Goal: Task Accomplishment & Management: Complete application form

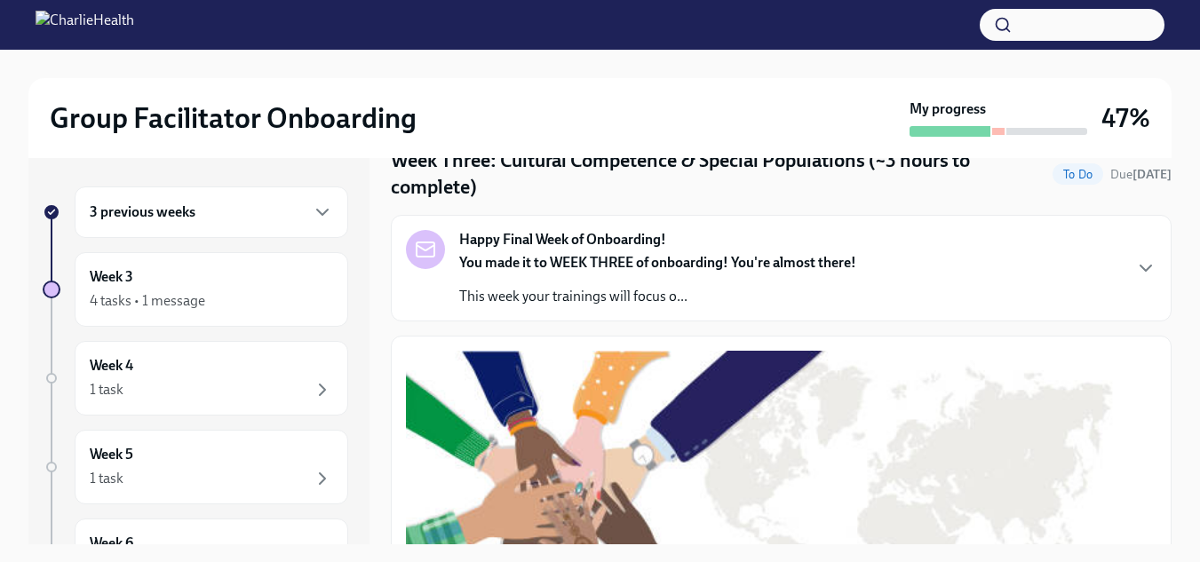
scroll to position [101, 0]
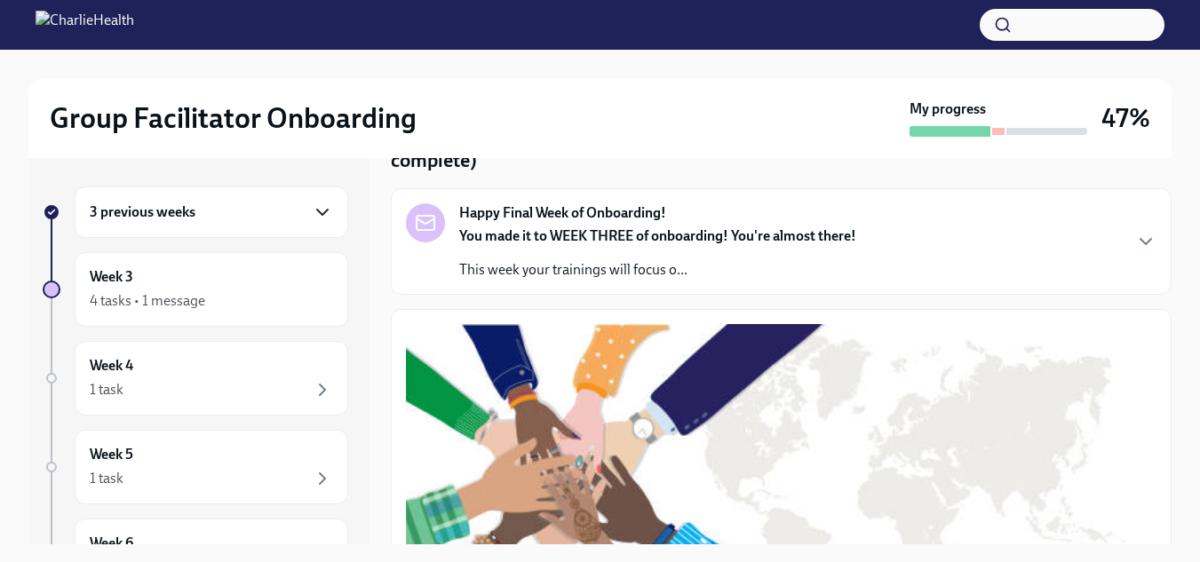
click at [312, 221] on icon "button" at bounding box center [322, 212] width 21 height 21
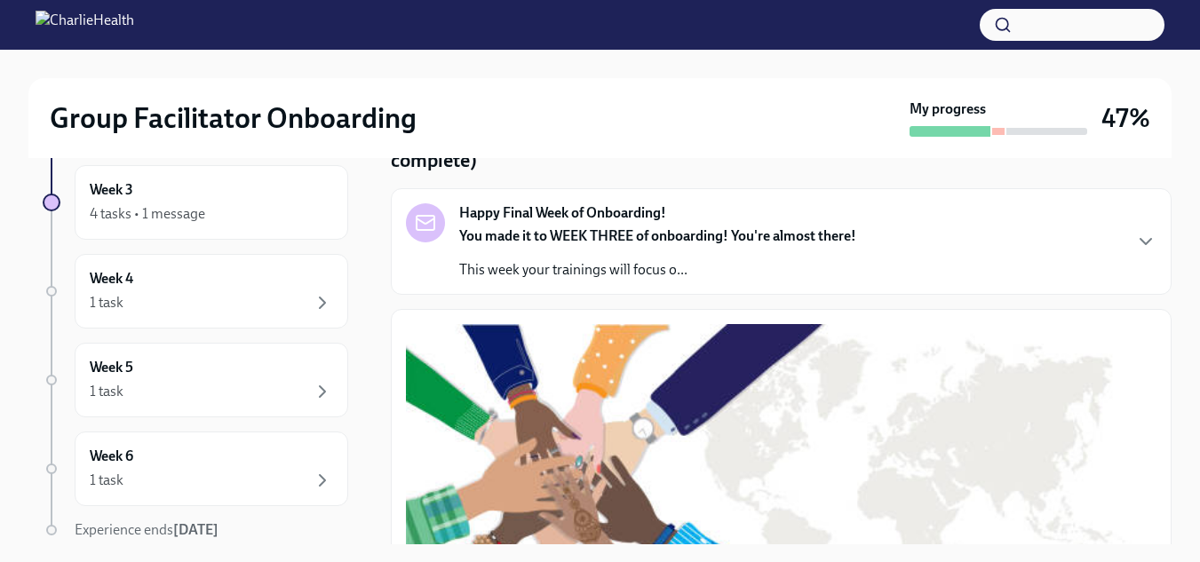
scroll to position [343, 0]
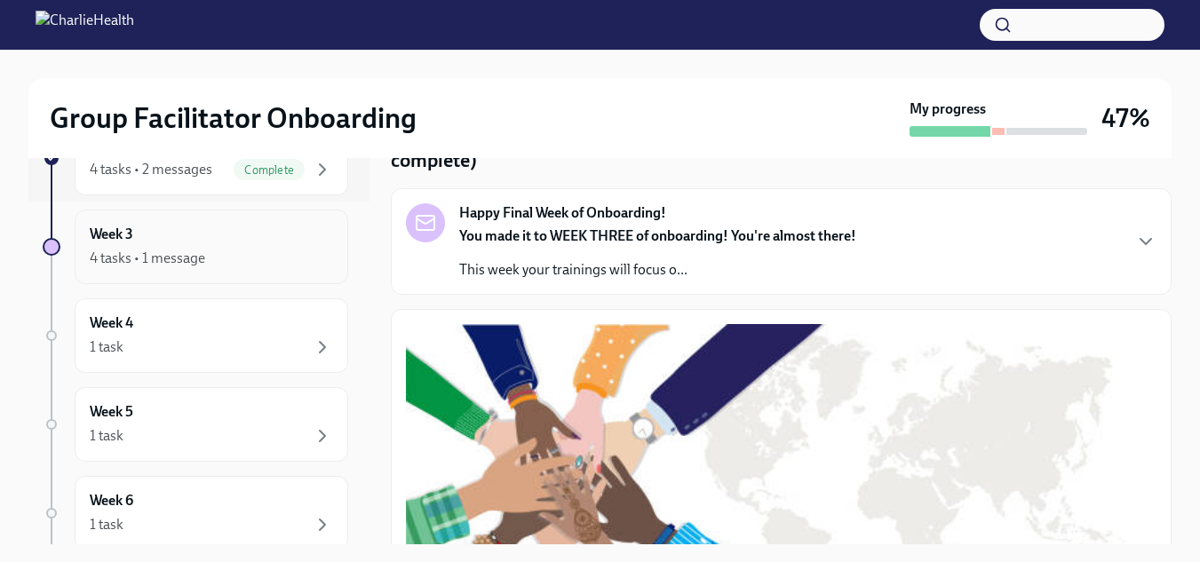
click at [237, 266] on div "4 tasks • 1 message" at bounding box center [211, 258] width 243 height 21
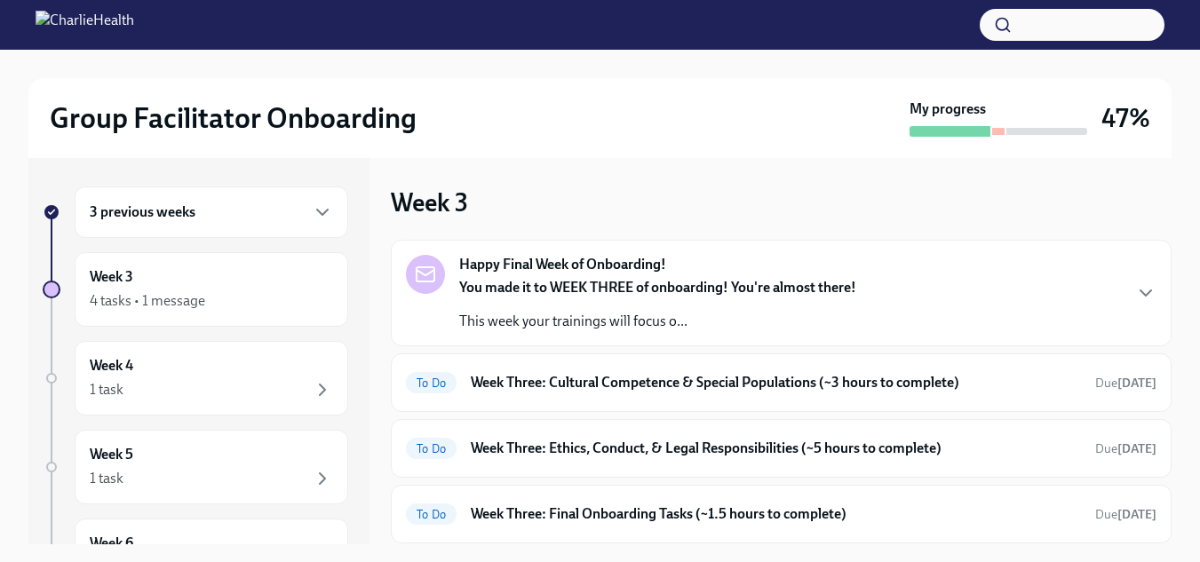
click at [994, 130] on div at bounding box center [998, 131] width 12 height 7
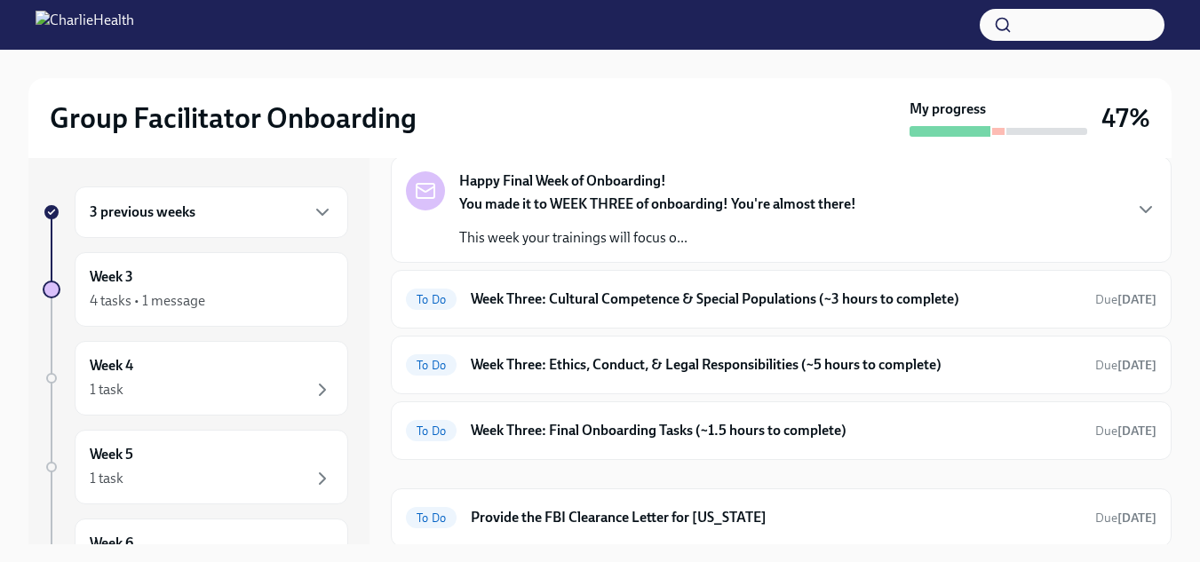
scroll to position [86, 0]
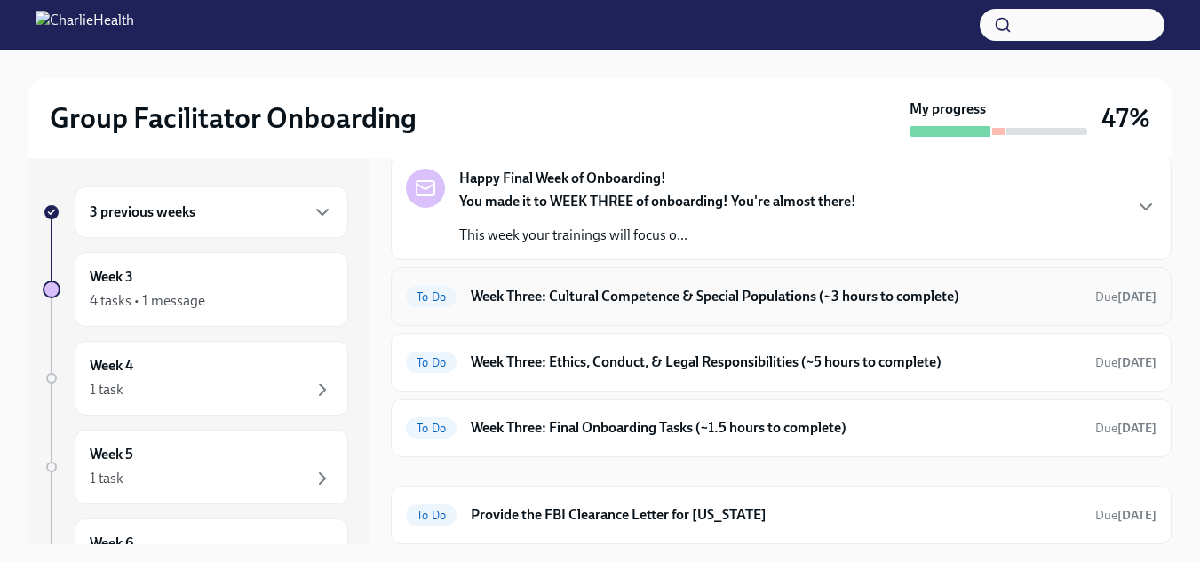
click at [884, 305] on h6 "Week Three: Cultural Competence & Special Populations (~3 hours to complete)" at bounding box center [776, 297] width 610 height 20
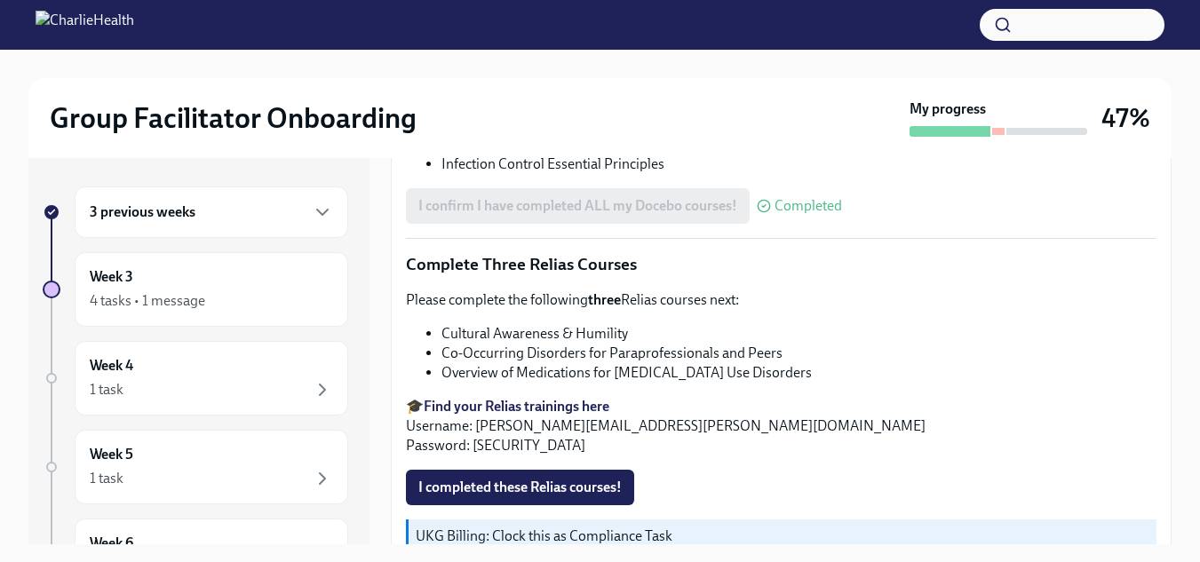
scroll to position [1531, 0]
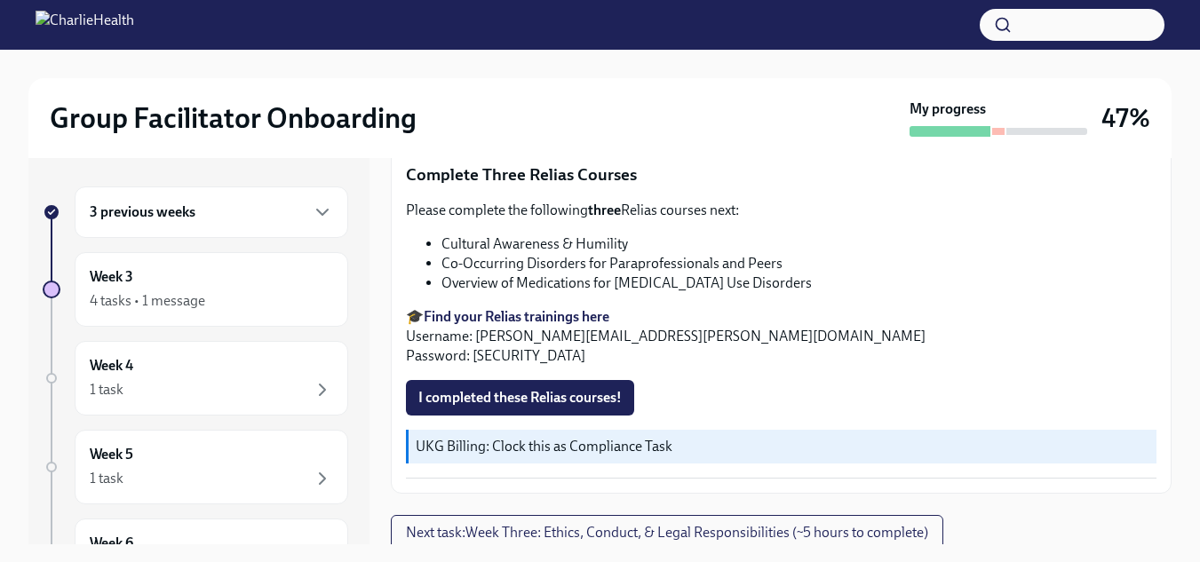
click at [548, 308] on strong "Find your Relias trainings here" at bounding box center [517, 316] width 186 height 17
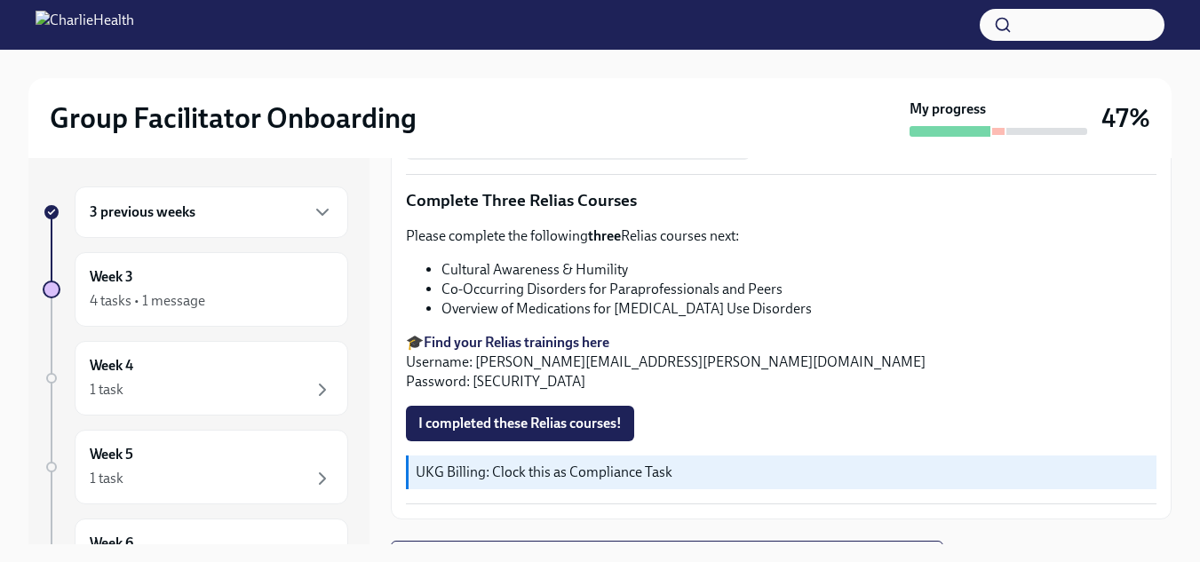
scroll to position [1531, 0]
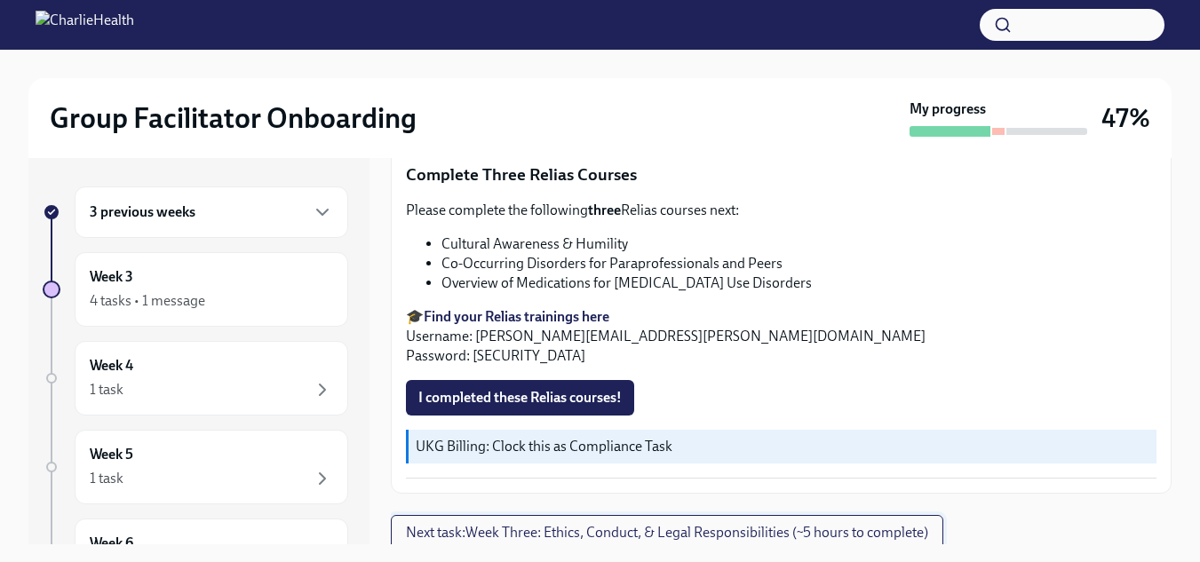
click at [718, 515] on button "Next task : Week Three: Ethics, Conduct, & Legal Responsibilities (~5 hours to …" at bounding box center [667, 533] width 552 height 36
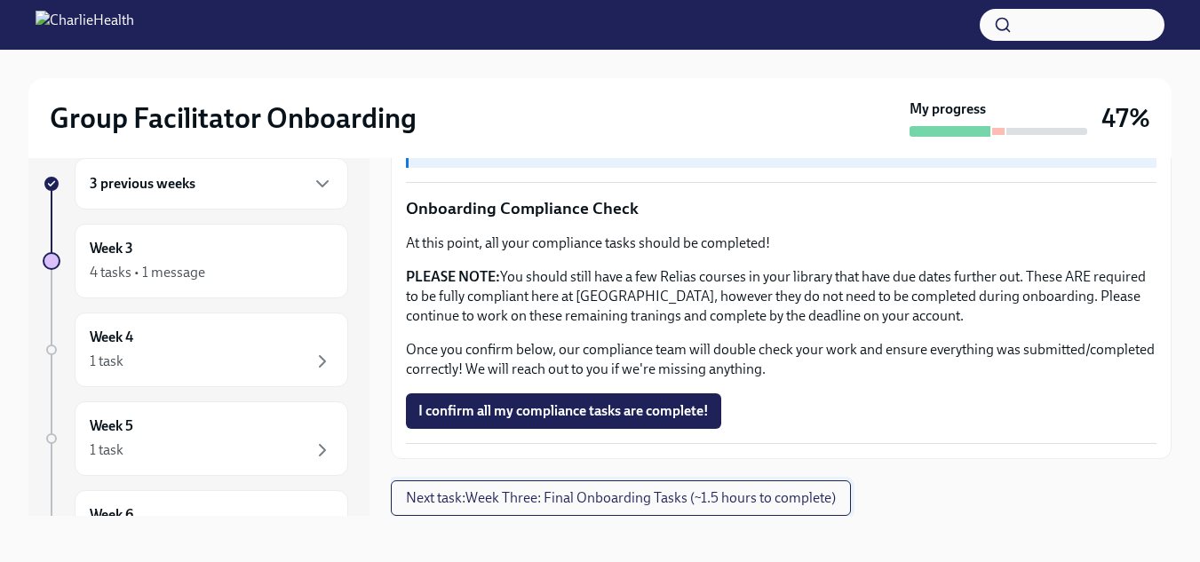
scroll to position [29, 0]
click at [788, 503] on span "Next task : Week Three: Final Onboarding Tasks (~1.5 hours to complete)" at bounding box center [621, 497] width 430 height 18
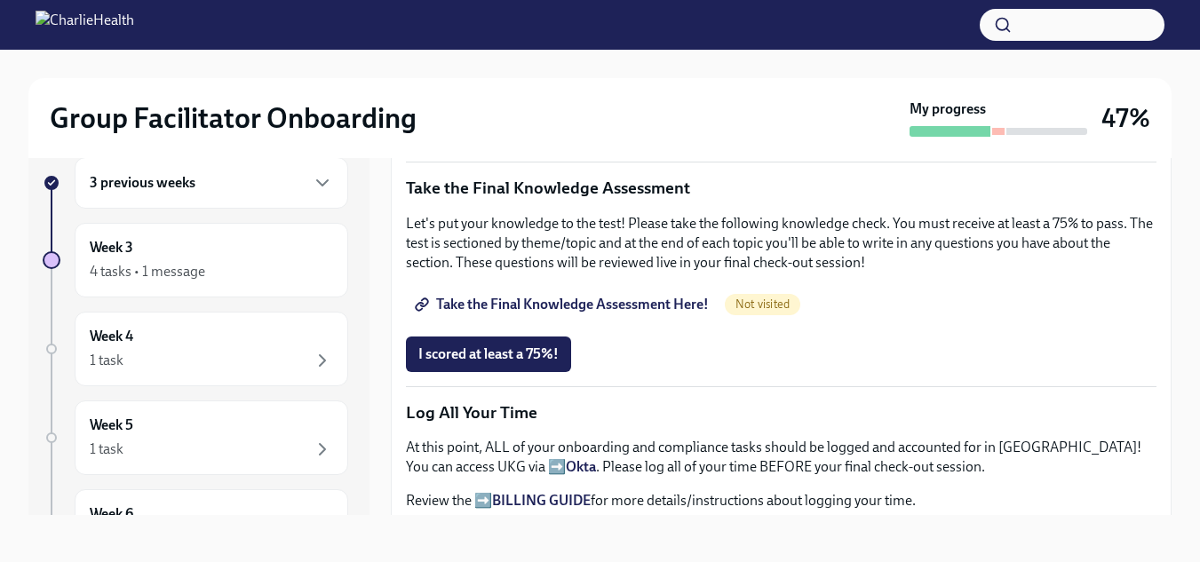
scroll to position [996, 0]
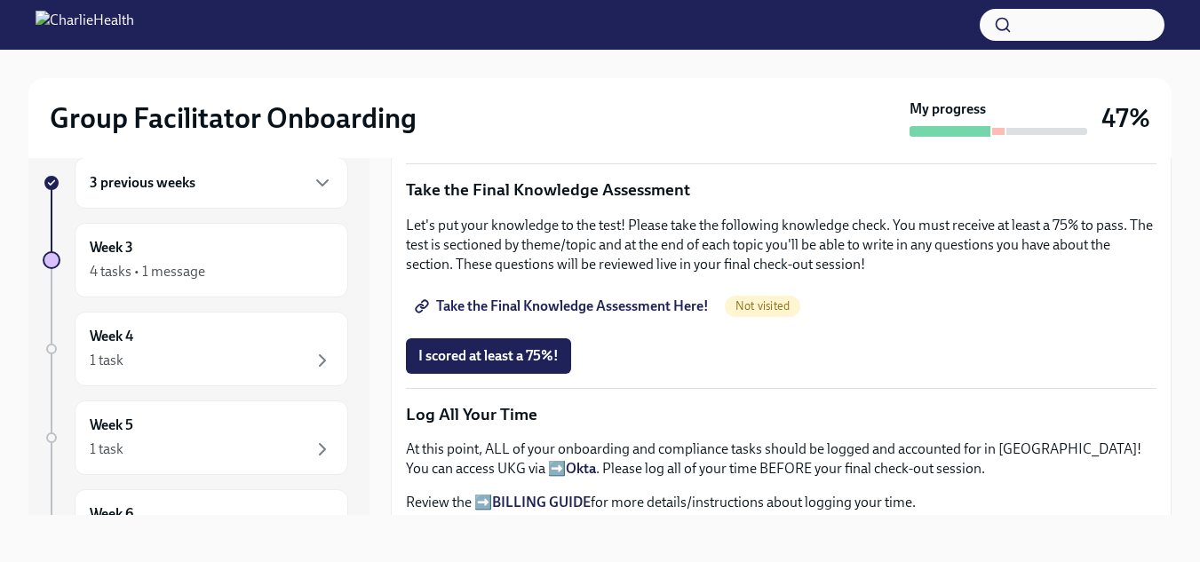
click at [323, 193] on div "3 previous weeks" at bounding box center [211, 182] width 273 height 51
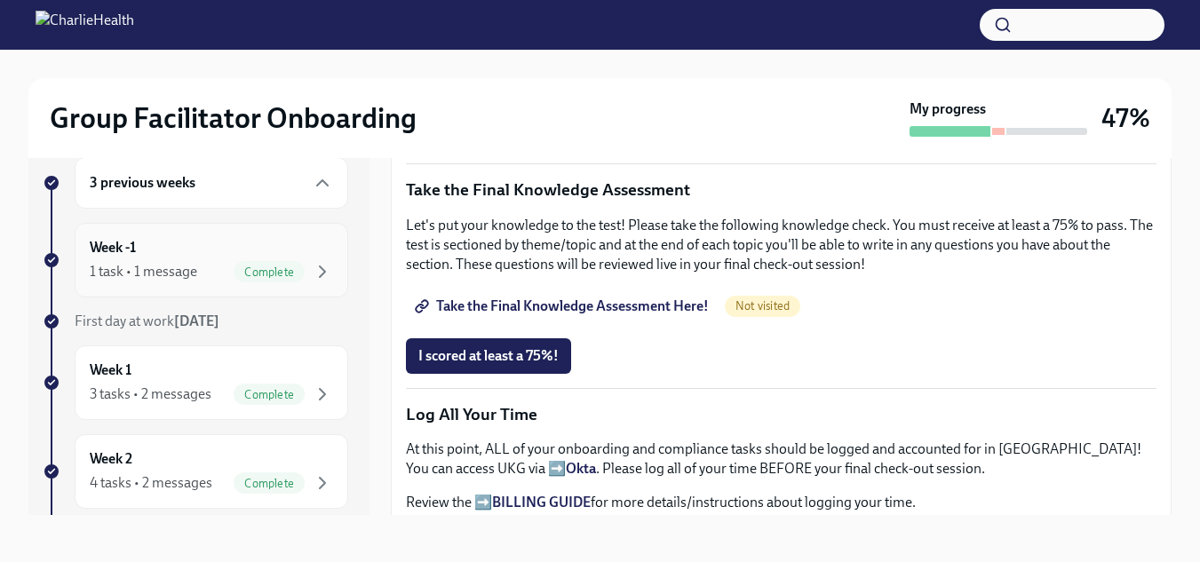
click at [259, 255] on div "Week -1 1 task • 1 message Complete" at bounding box center [211, 260] width 243 height 44
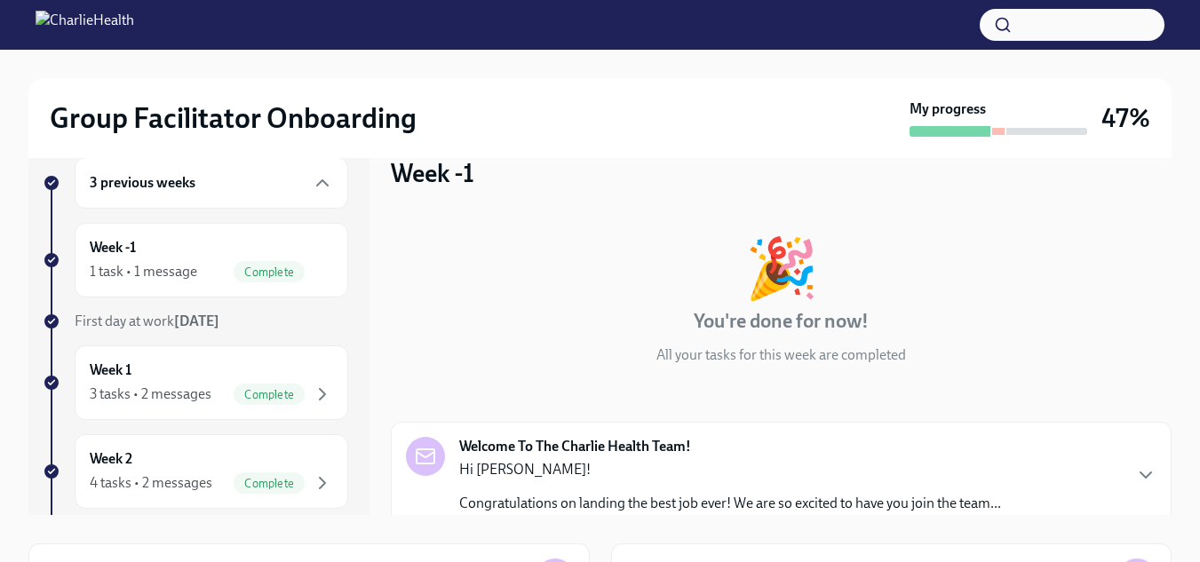
scroll to position [141, 0]
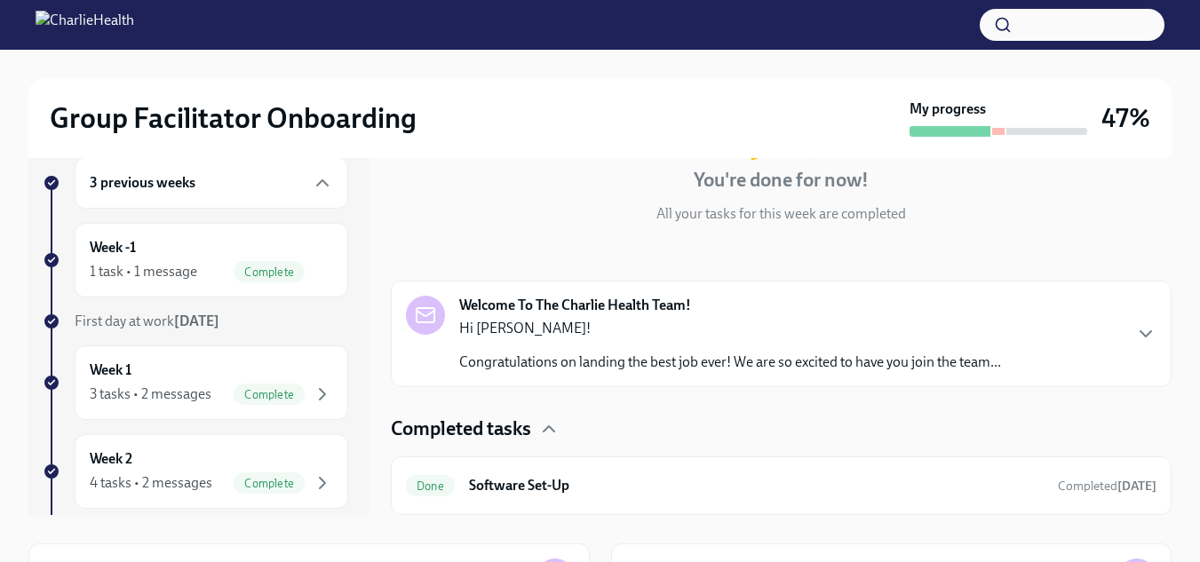
click at [975, 366] on p "Congratulations on landing the best job ever! We are so excited to have you joi…" at bounding box center [730, 363] width 542 height 20
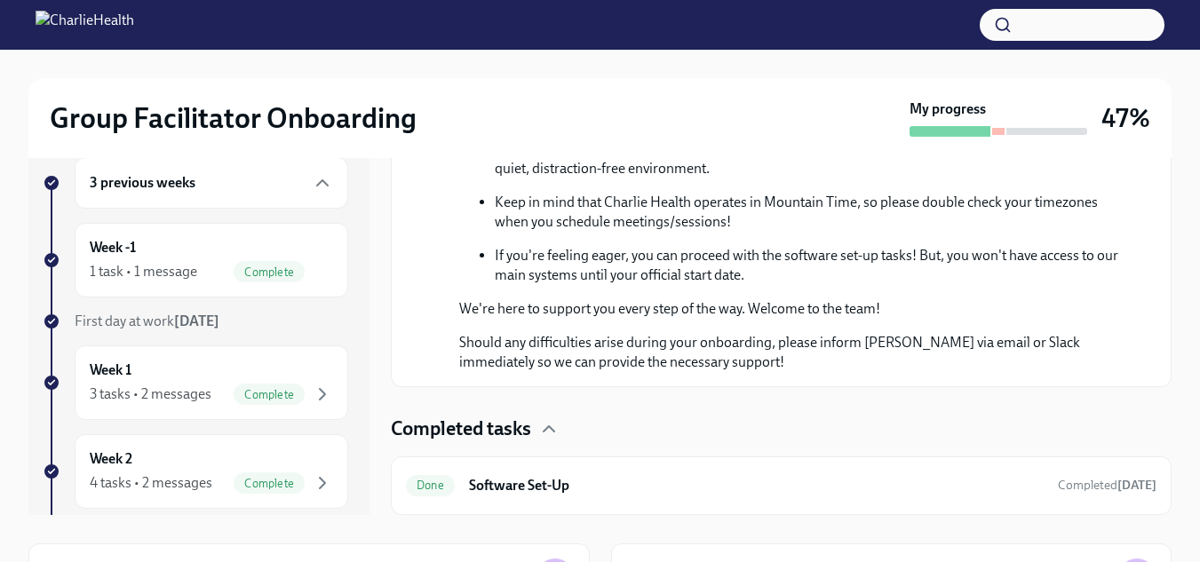
scroll to position [1007, 0]
click at [205, 349] on div "Week 1 3 tasks • 2 messages Complete" at bounding box center [211, 382] width 273 height 75
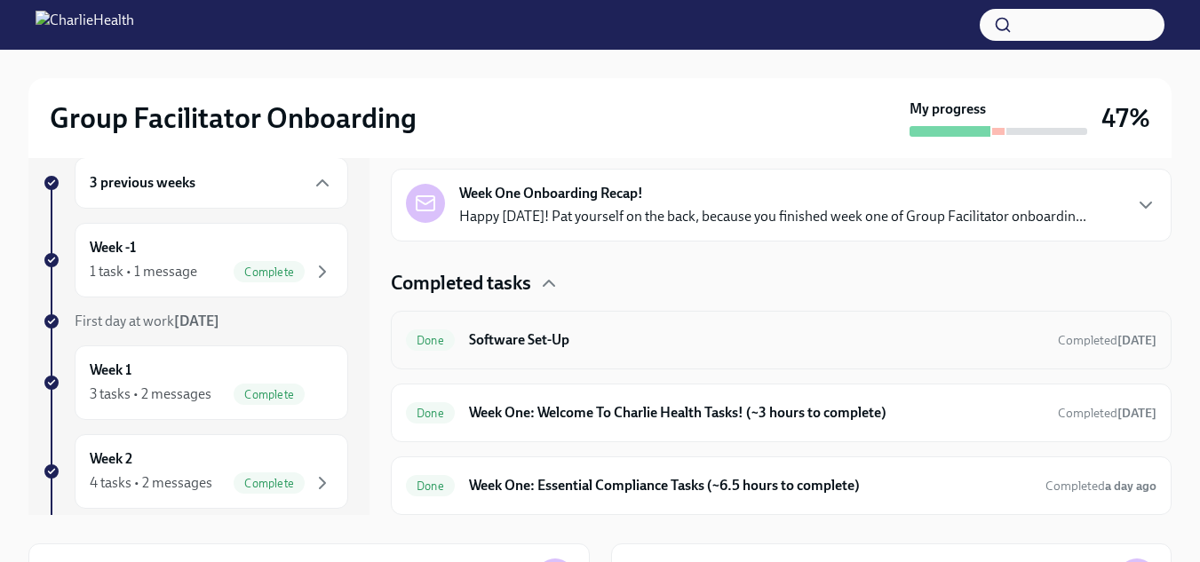
click at [619, 348] on h6 "Software Set-Up" at bounding box center [756, 340] width 574 height 20
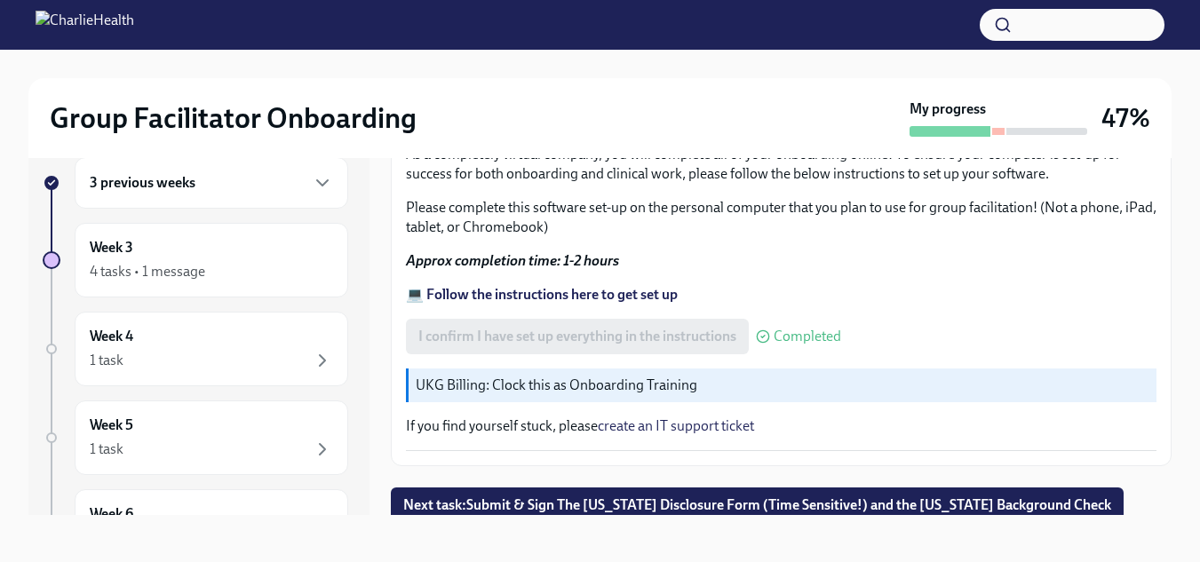
scroll to position [32, 0]
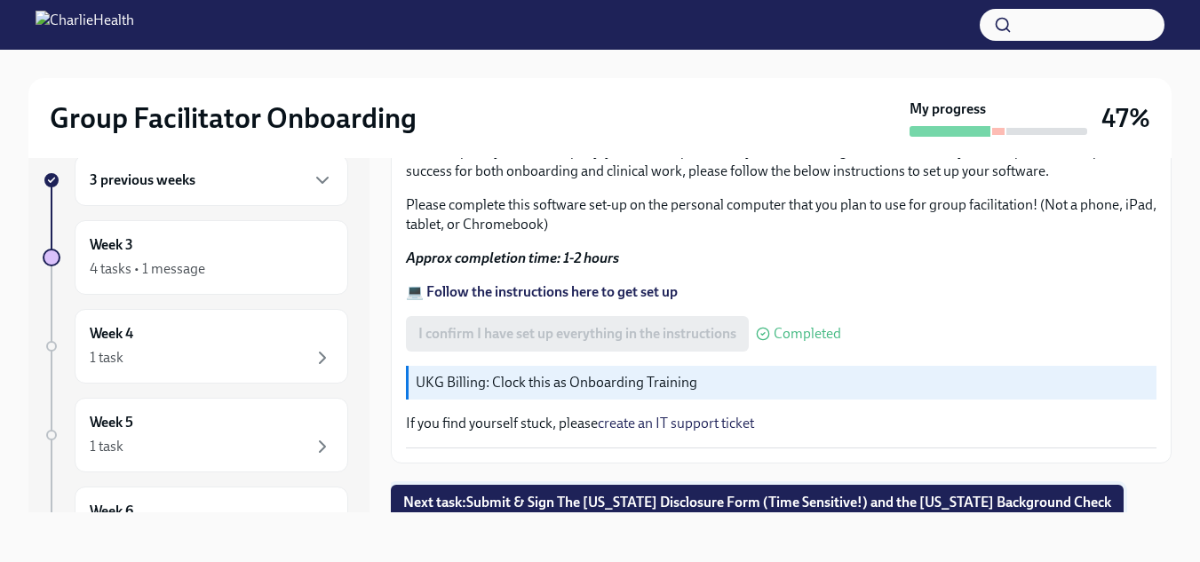
click at [638, 494] on span "Next task : Submit & Sign The [US_STATE] Disclosure Form (Time Sensitive!) and …" at bounding box center [757, 503] width 708 height 18
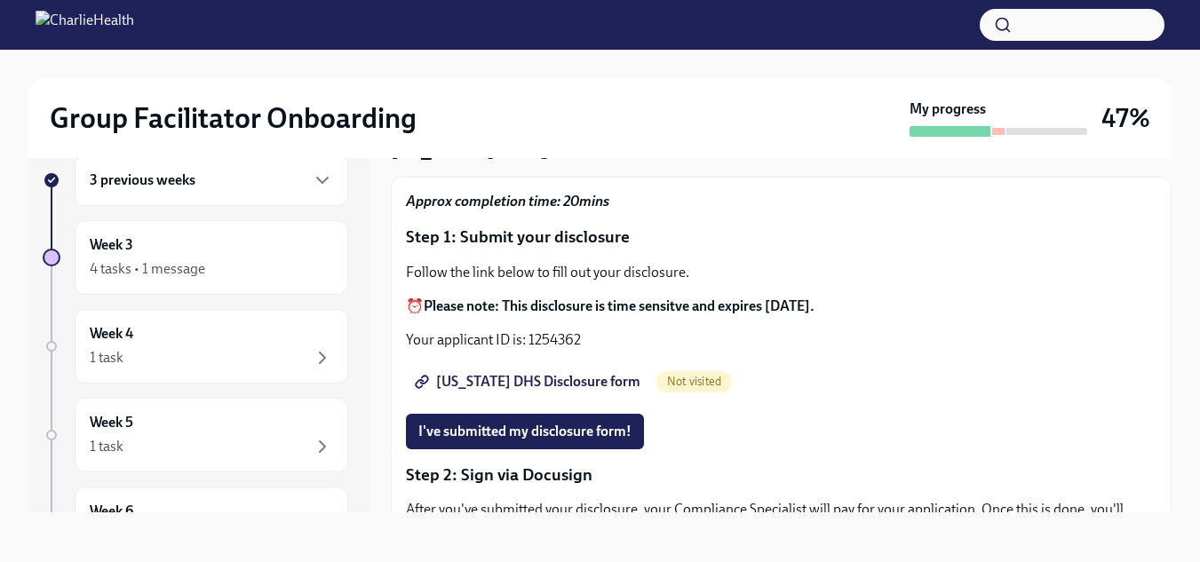
scroll to position [162, 0]
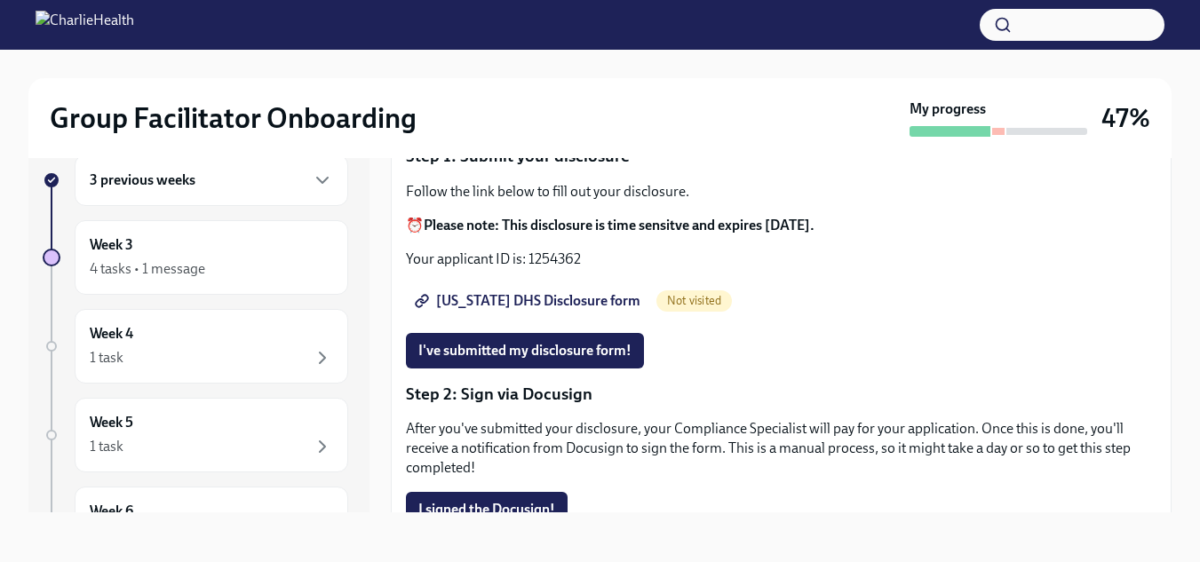
click at [547, 306] on span "[US_STATE] DHS Disclosure form" at bounding box center [529, 301] width 222 height 18
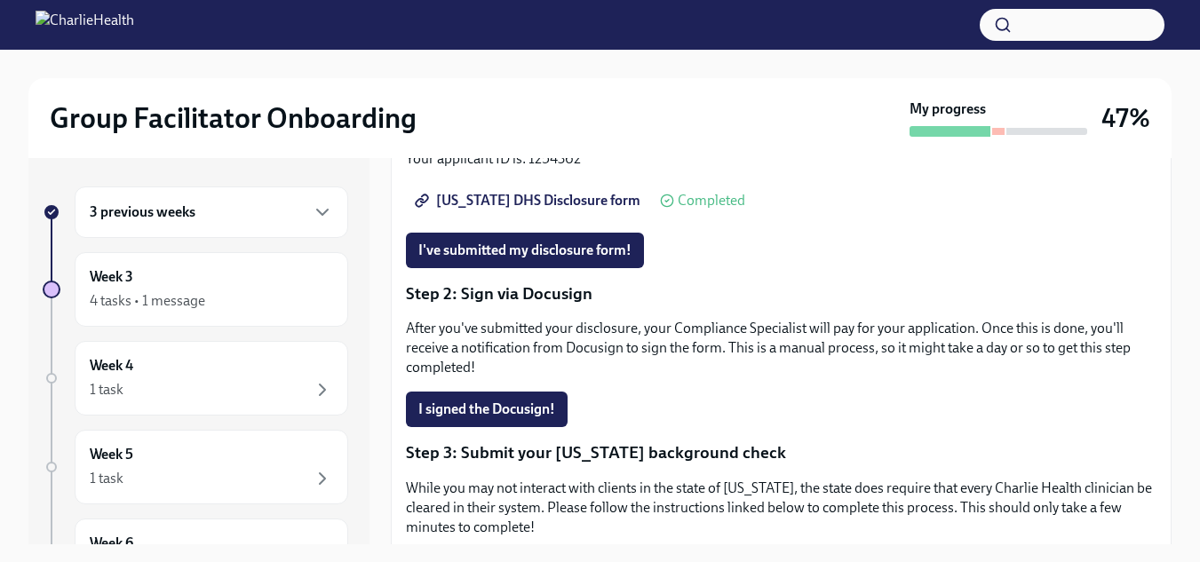
scroll to position [295, 0]
click at [533, 408] on span "I signed the Docusign!" at bounding box center [486, 409] width 137 height 18
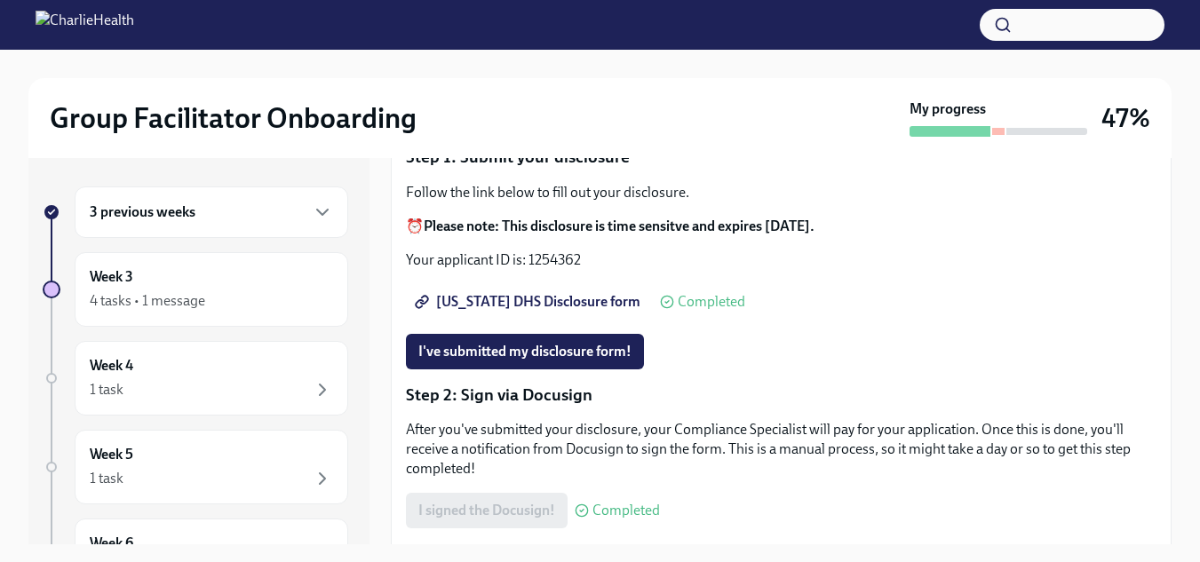
scroll to position [195, 0]
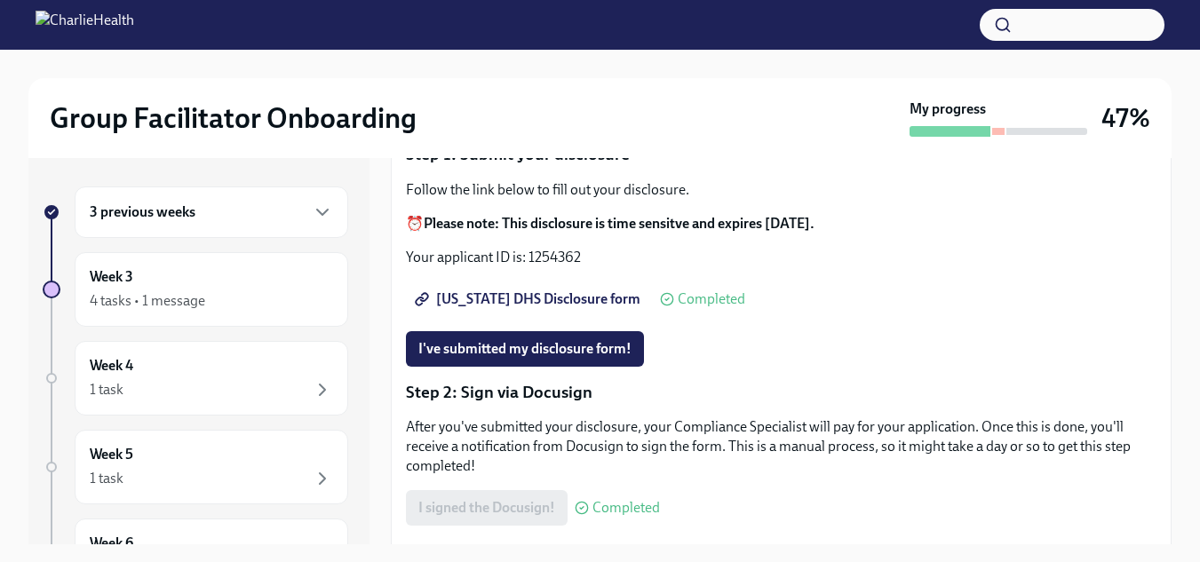
click at [566, 306] on span "[US_STATE] DHS Disclosure form" at bounding box center [529, 299] width 222 height 18
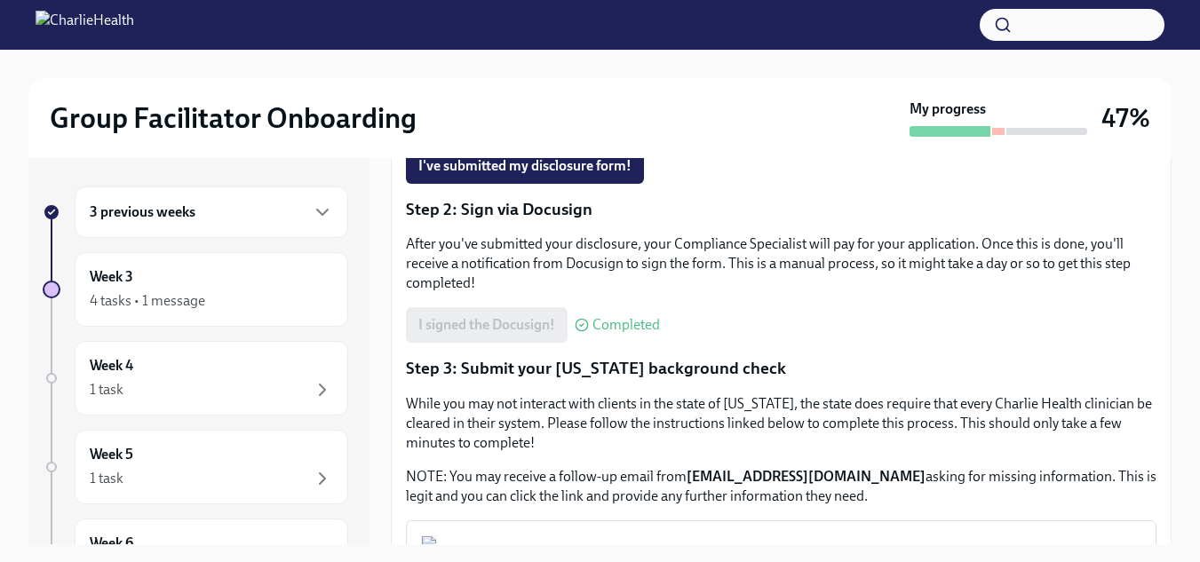
scroll to position [377, 0]
click at [607, 178] on button "I've submitted my disclosure form!" at bounding box center [525, 167] width 238 height 36
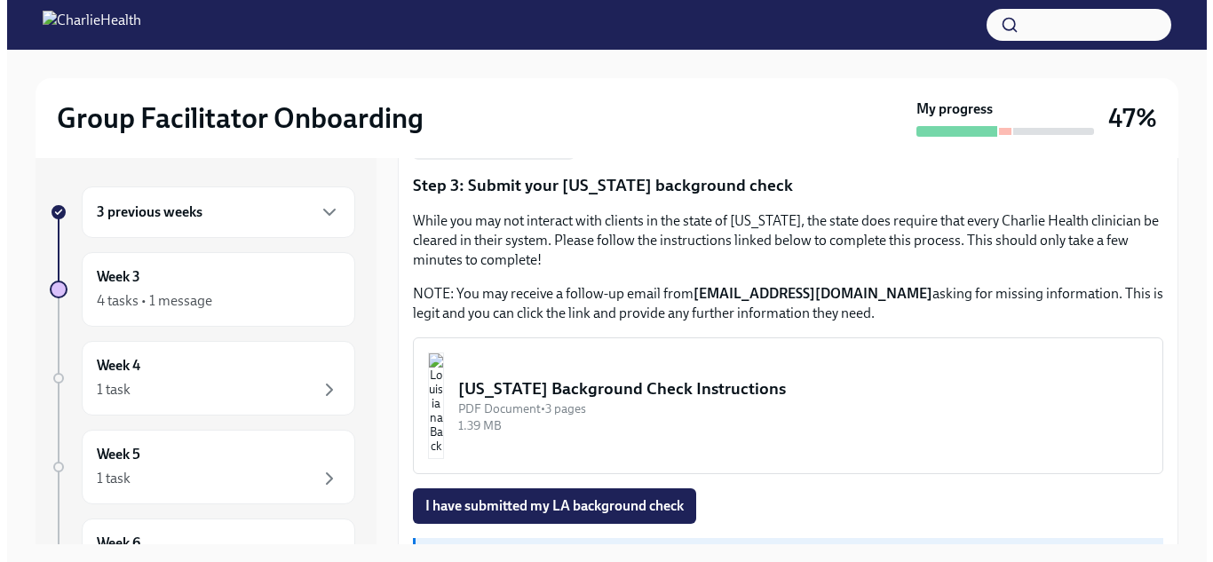
scroll to position [565, 0]
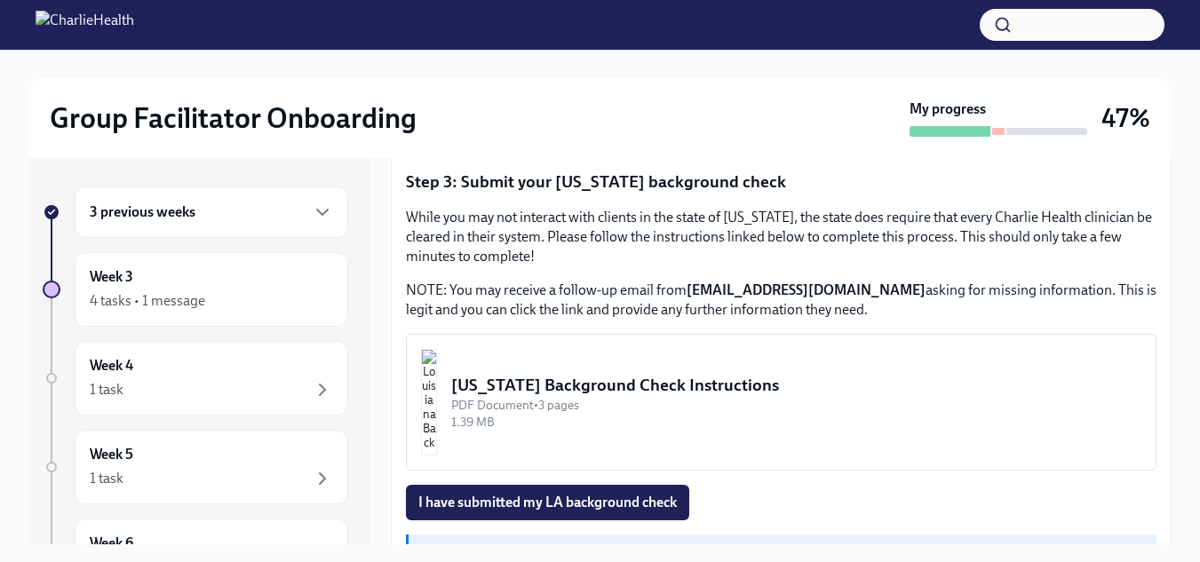
click at [696, 383] on div "[US_STATE] Background Check Instructions" at bounding box center [796, 385] width 690 height 23
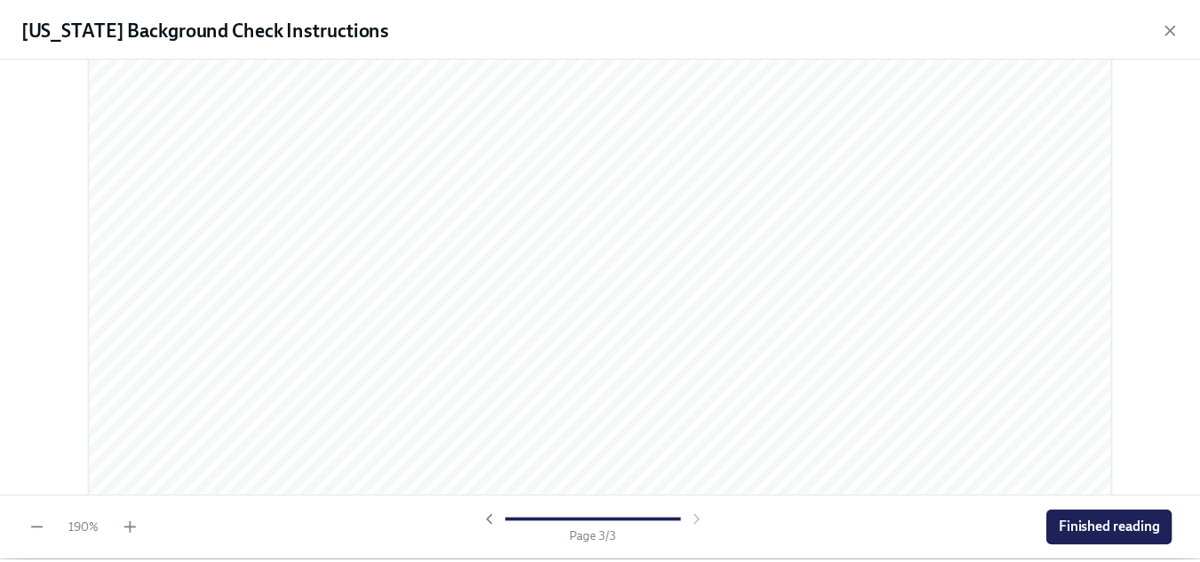
scroll to position [3636, 0]
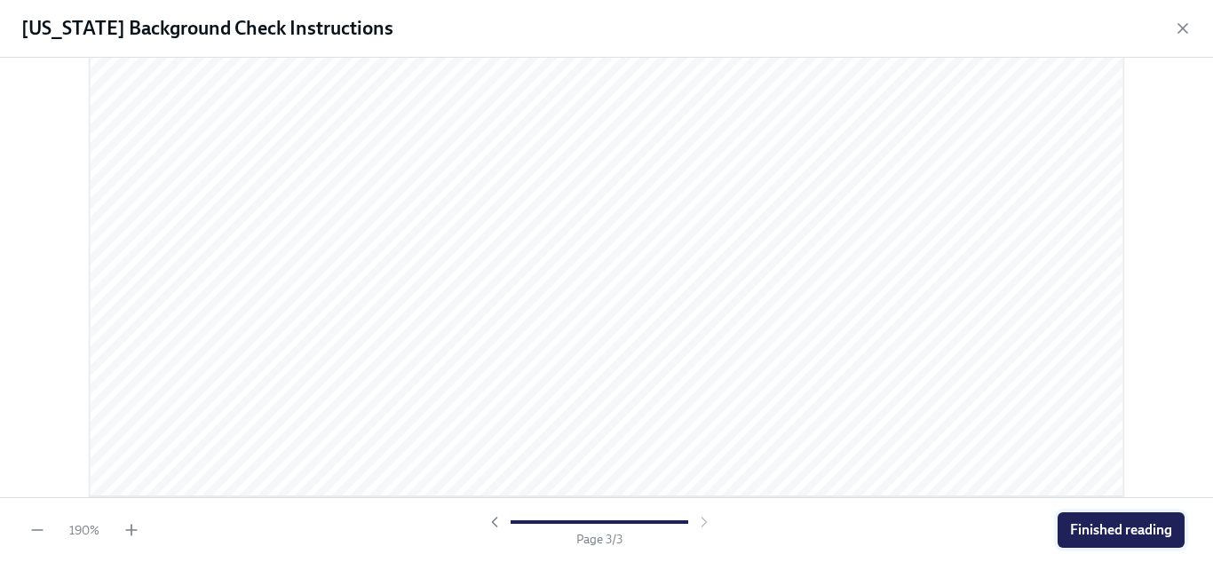
click at [1110, 515] on button "Finished reading" at bounding box center [1121, 530] width 127 height 36
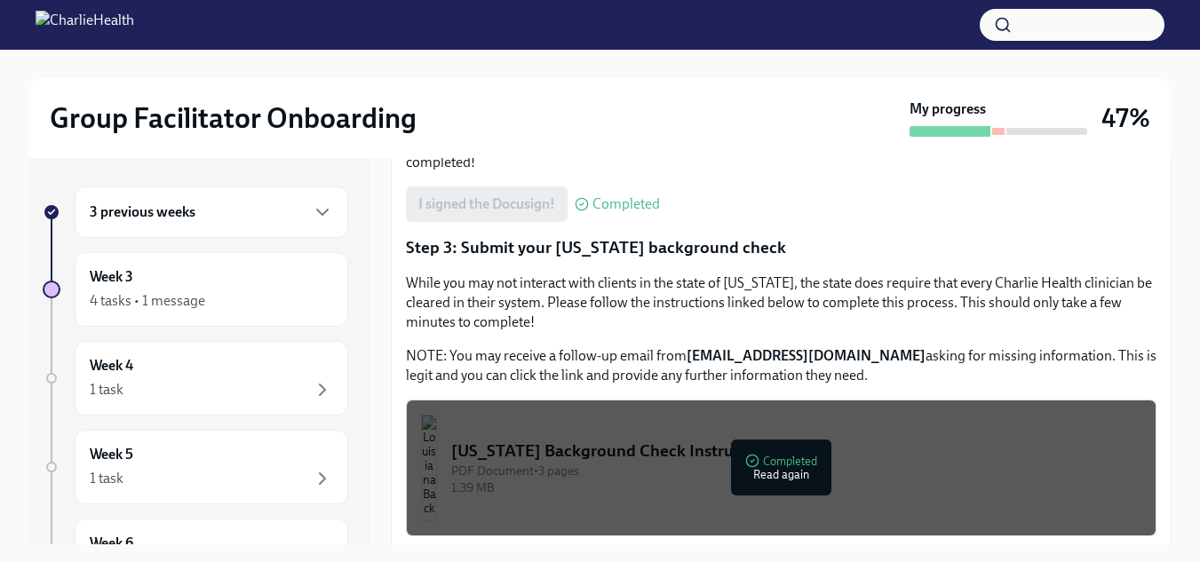
scroll to position [676, 0]
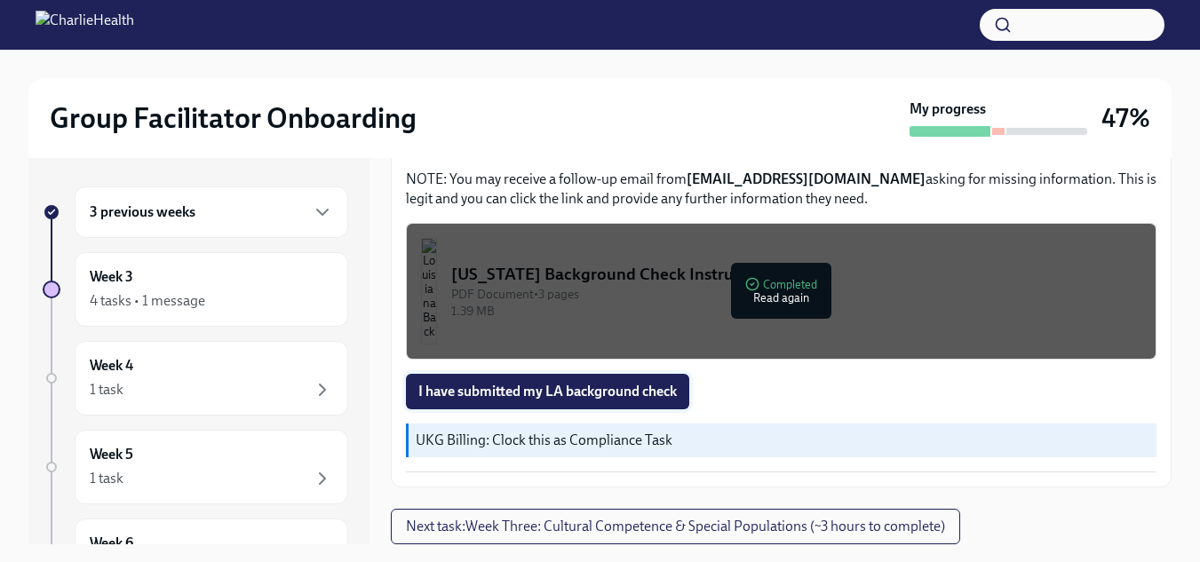
click at [628, 388] on span "I have submitted my LA background check" at bounding box center [547, 392] width 258 height 18
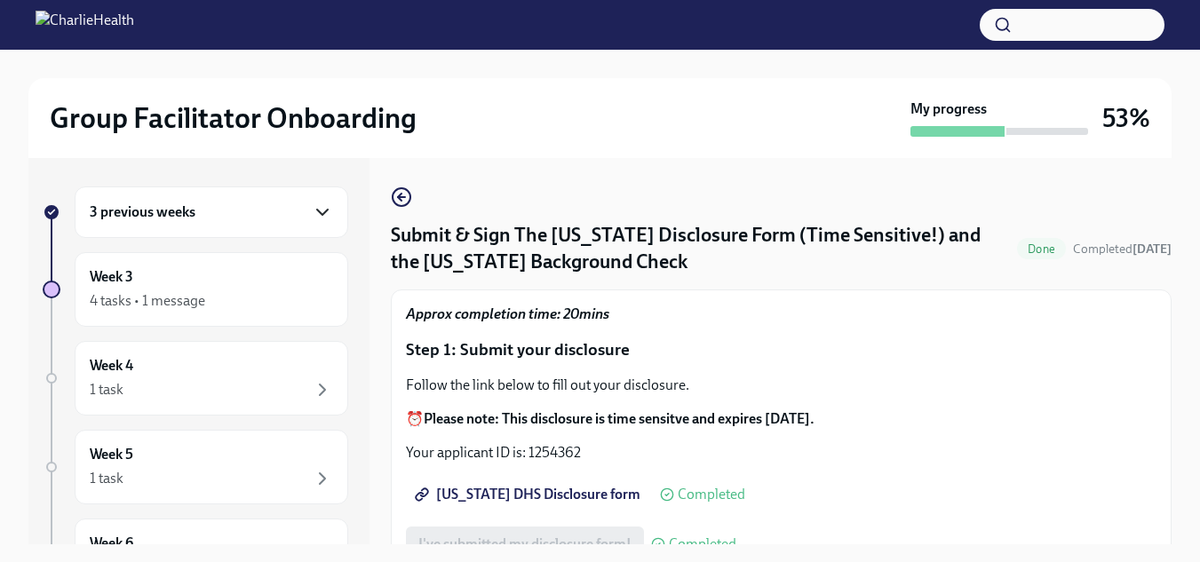
click at [312, 218] on icon "button" at bounding box center [322, 212] width 21 height 21
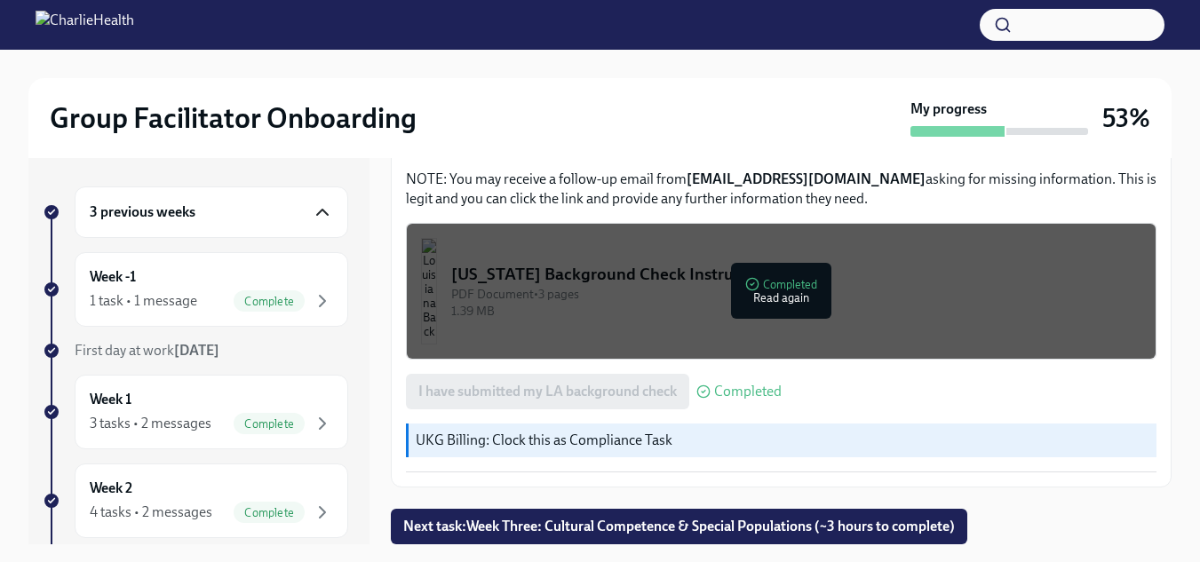
scroll to position [32, 0]
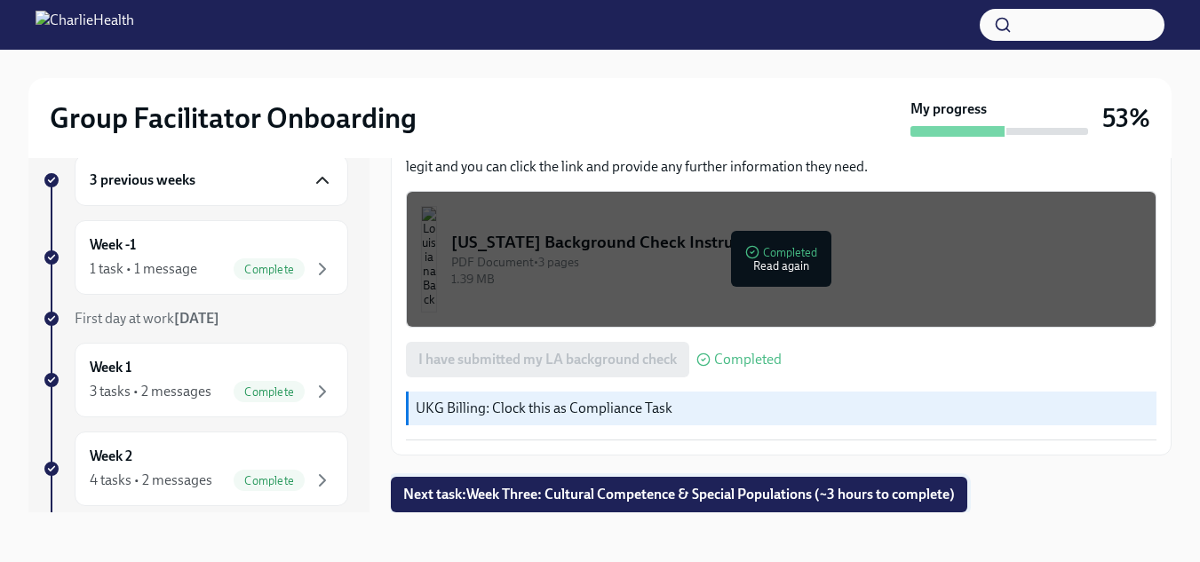
click at [706, 489] on span "Next task : Week Three: Cultural Competence & Special Populations (~3 hours to …" at bounding box center [678, 495] width 551 height 18
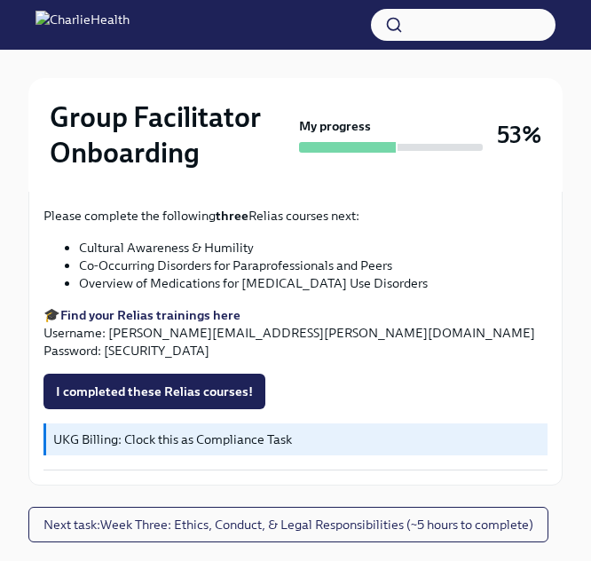
scroll to position [1542, 0]
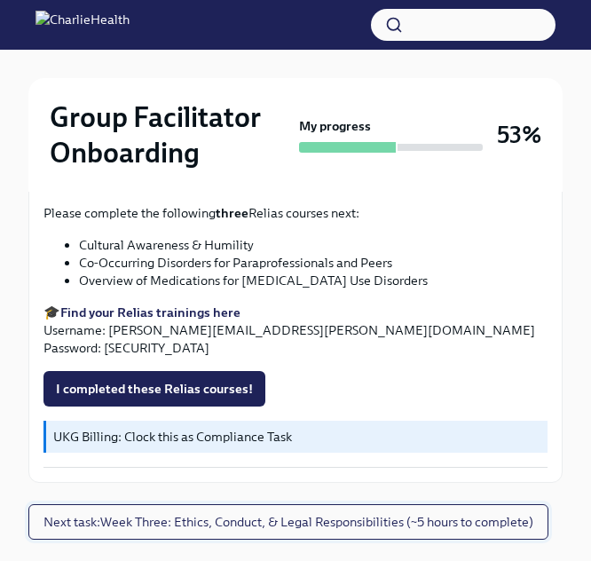
click at [290, 513] on span "Next task : Week Three: Ethics, Conduct, & Legal Responsibilities (~5 hours to …" at bounding box center [289, 522] width 490 height 18
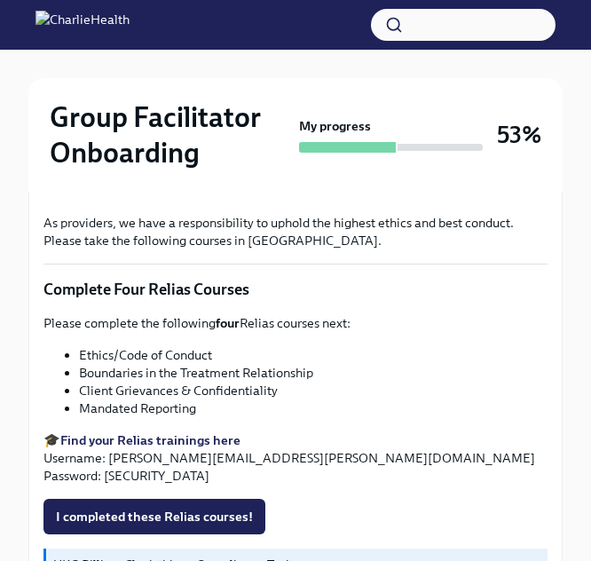
scroll to position [722, 0]
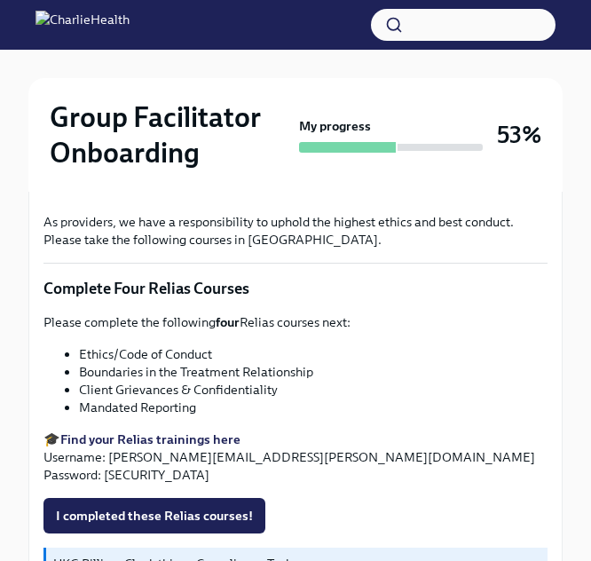
click at [186, 432] on strong "Find your Relias trainings here" at bounding box center [150, 440] width 180 height 16
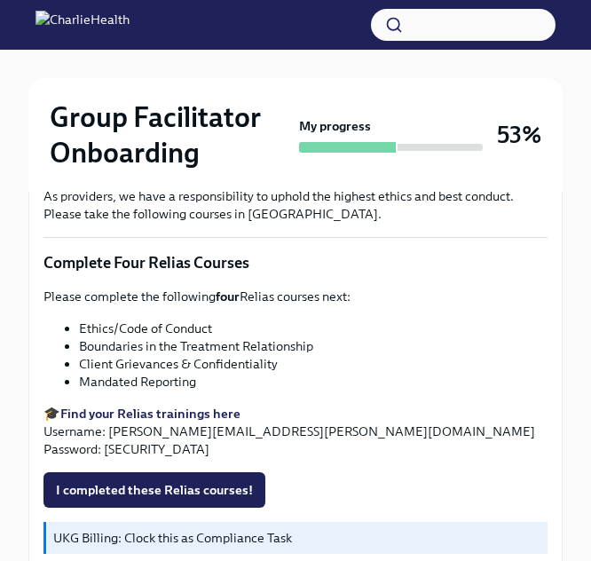
scroll to position [764, 0]
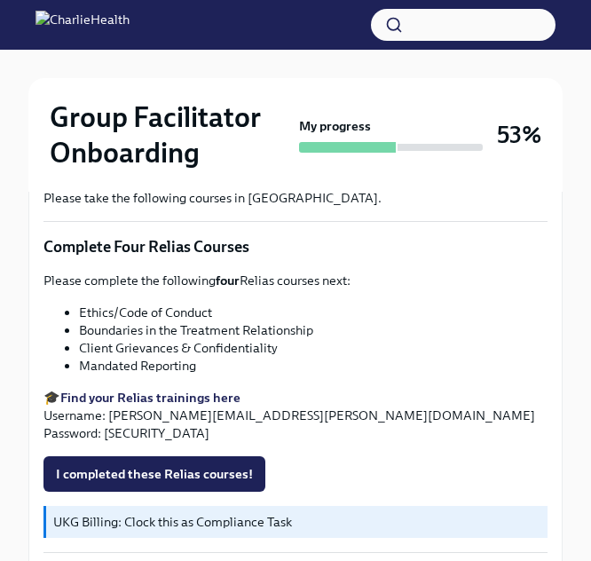
click at [185, 391] on strong "Find your Relias trainings here" at bounding box center [150, 398] width 180 height 16
click at [176, 348] on li "Client Grievances & Confidentiality" at bounding box center [313, 348] width 469 height 18
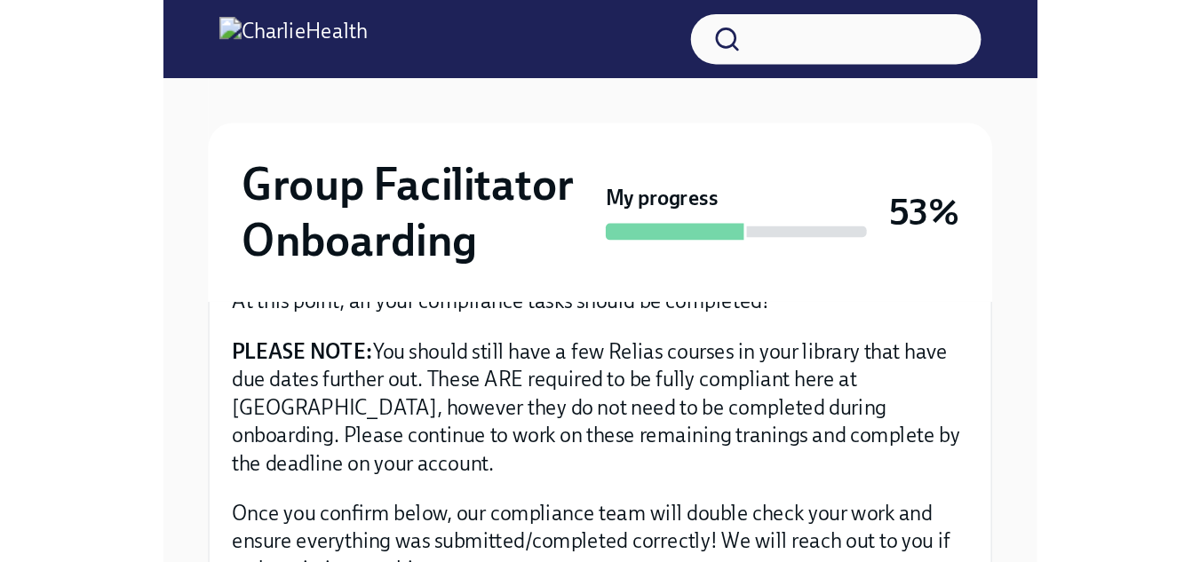
scroll to position [32, 0]
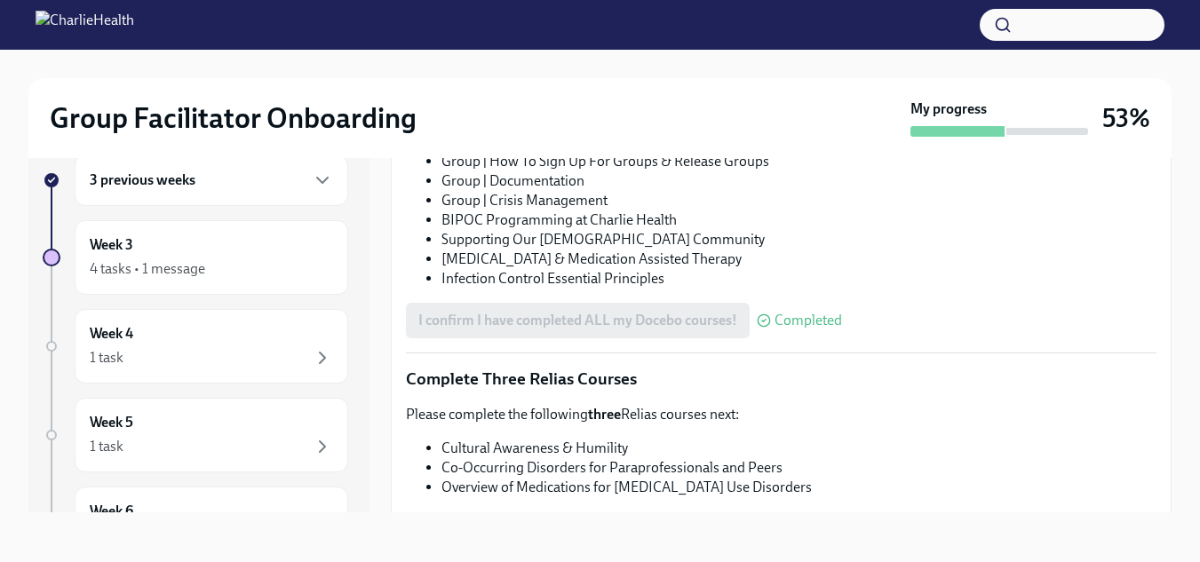
scroll to position [1531, 0]
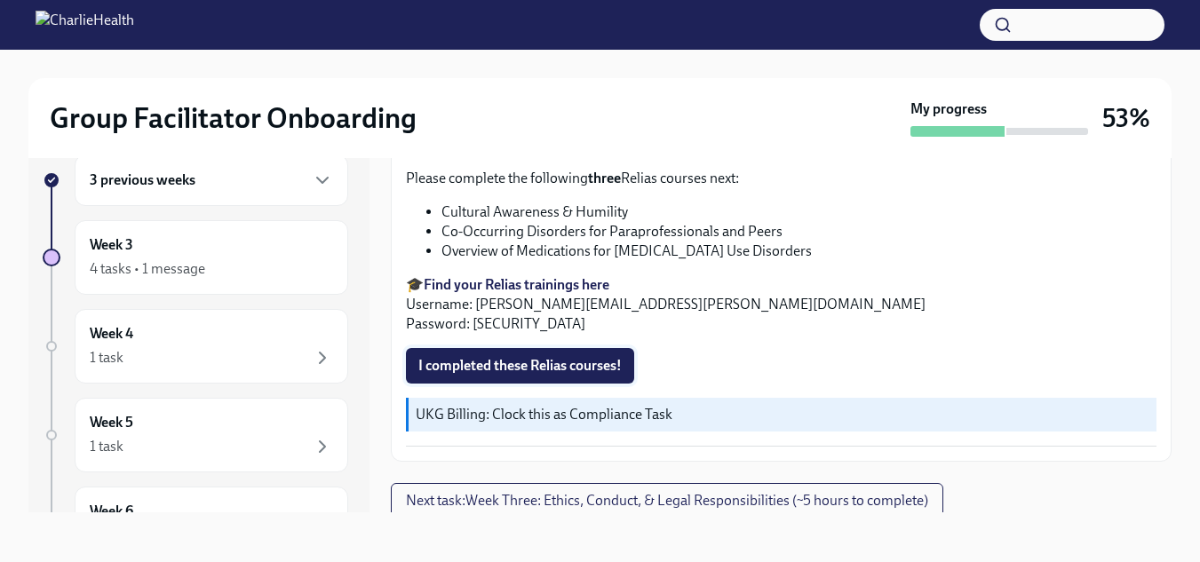
click at [562, 362] on span "I completed these Relias courses!" at bounding box center [519, 366] width 203 height 18
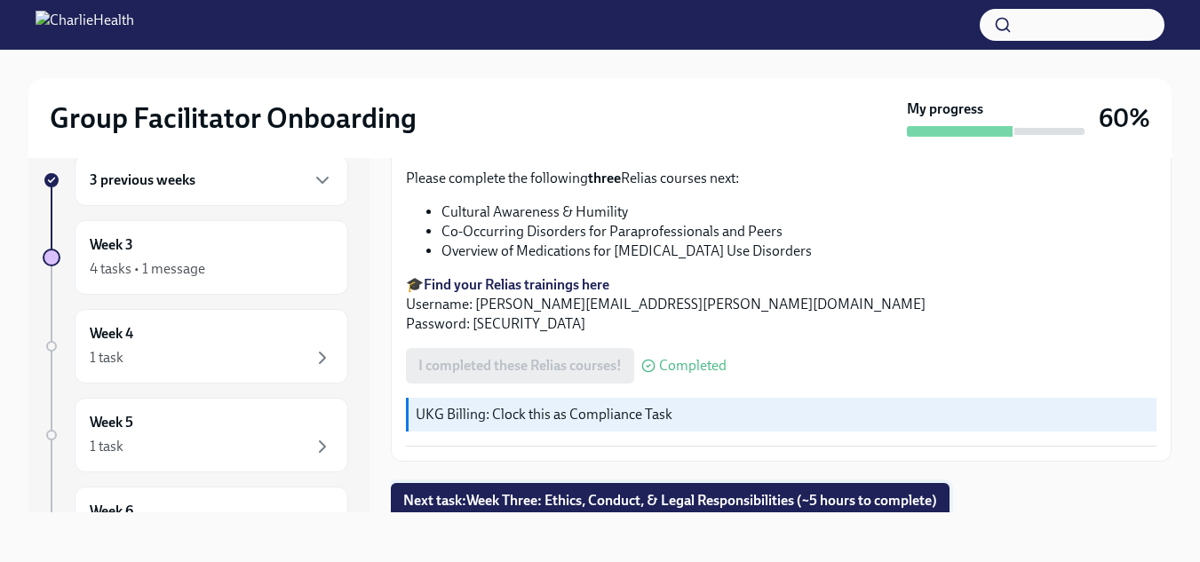
click at [673, 492] on span "Next task : Week Three: Ethics, Conduct, & Legal Responsibilities (~5 hours to …" at bounding box center [670, 501] width 534 height 18
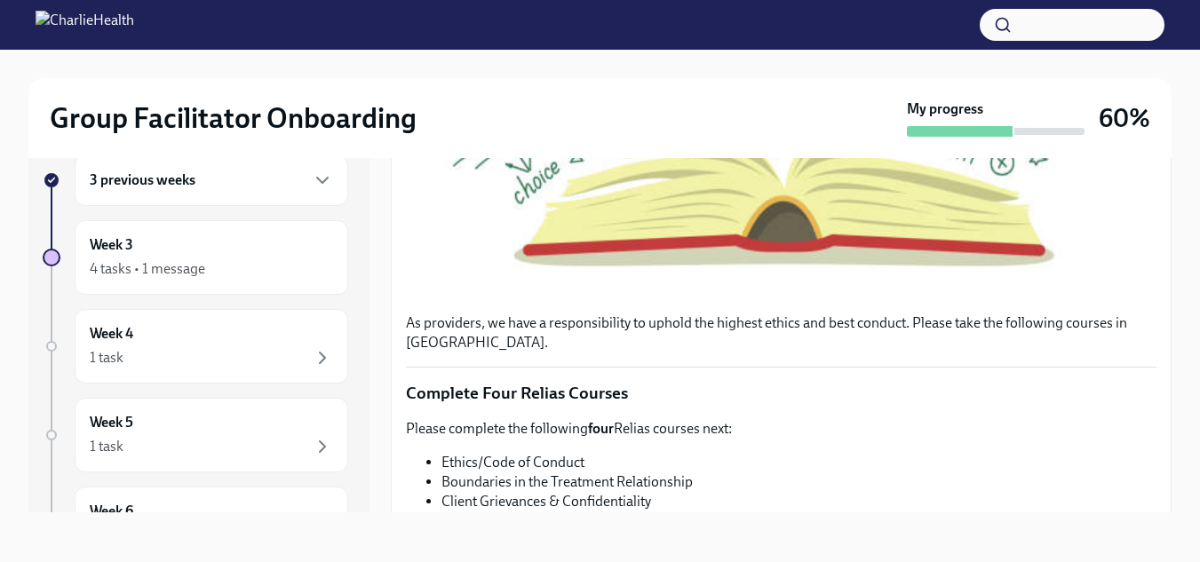
scroll to position [741, 0]
